Goal: Check status: Check status

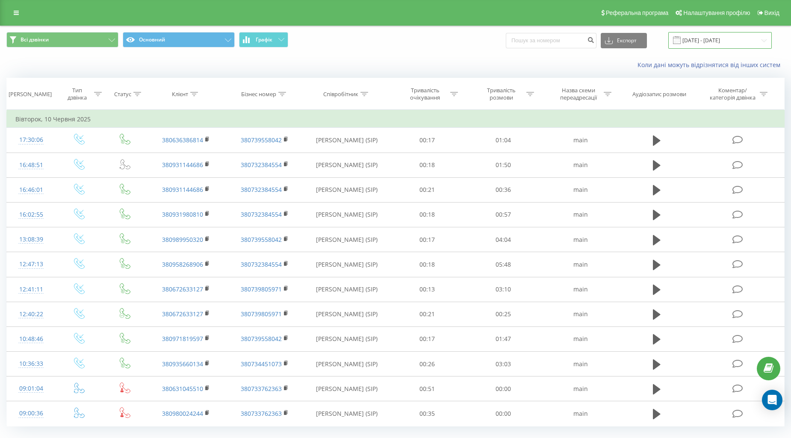
click at [706, 43] on input "[DATE] - [DATE]" at bounding box center [719, 40] width 103 height 17
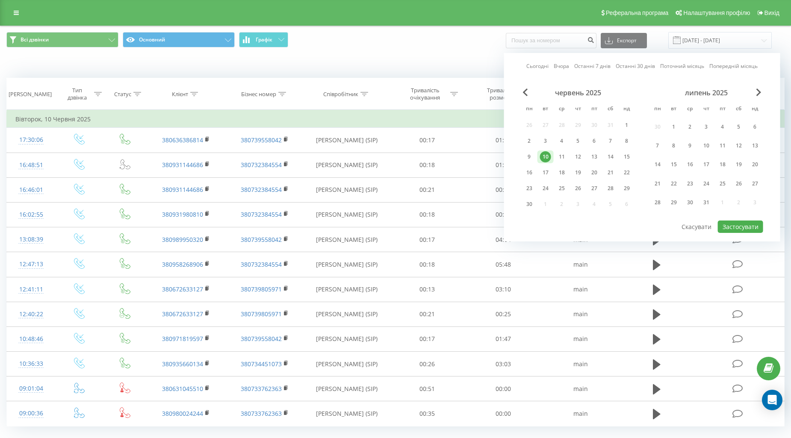
click at [753, 91] on div "липень 2025" at bounding box center [706, 92] width 114 height 9
click at [759, 91] on span "Next Month" at bounding box center [758, 92] width 5 height 8
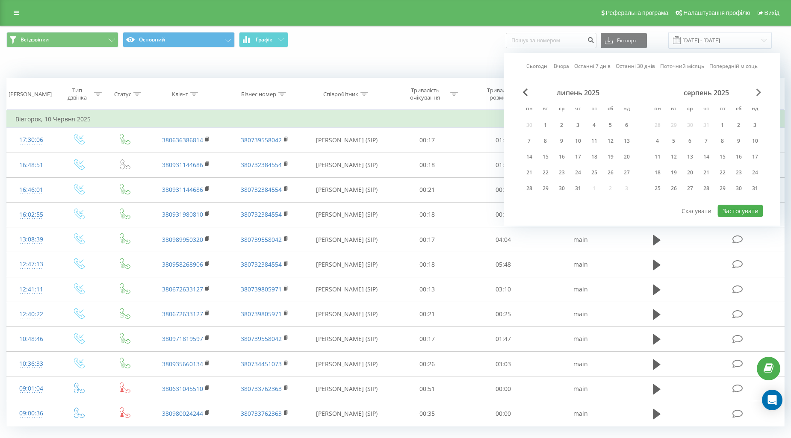
click at [759, 91] on span "Next Month" at bounding box center [758, 92] width 5 height 8
click at [659, 174] on div "22" at bounding box center [657, 172] width 11 height 11
click at [726, 210] on button "Застосувати" at bounding box center [740, 211] width 45 height 12
type input "[DATE] - [DATE]"
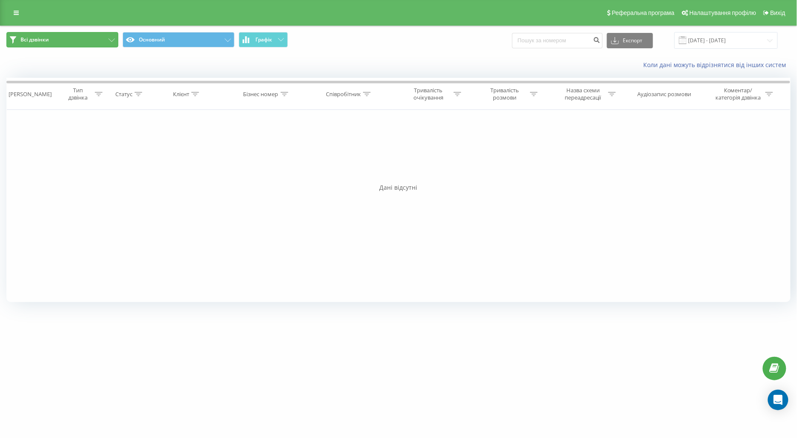
click at [49, 39] on button "Всі дзвінки" at bounding box center [62, 39] width 112 height 15
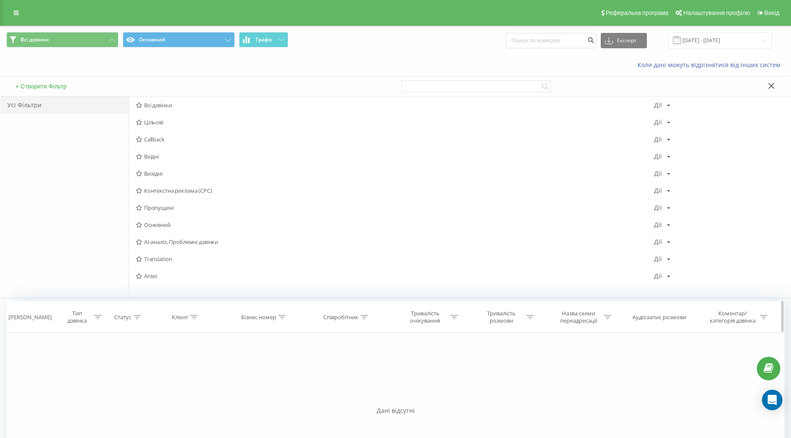
click at [103, 327] on th "Тип дзвінка" at bounding box center [79, 317] width 49 height 32
